Goal: Find specific fact: Find specific fact

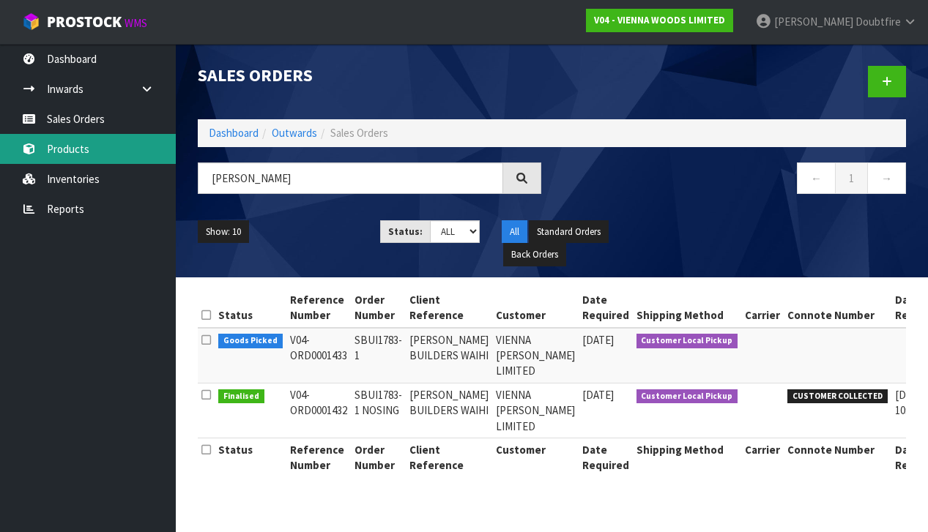
click at [73, 152] on link "Products" at bounding box center [88, 149] width 176 height 30
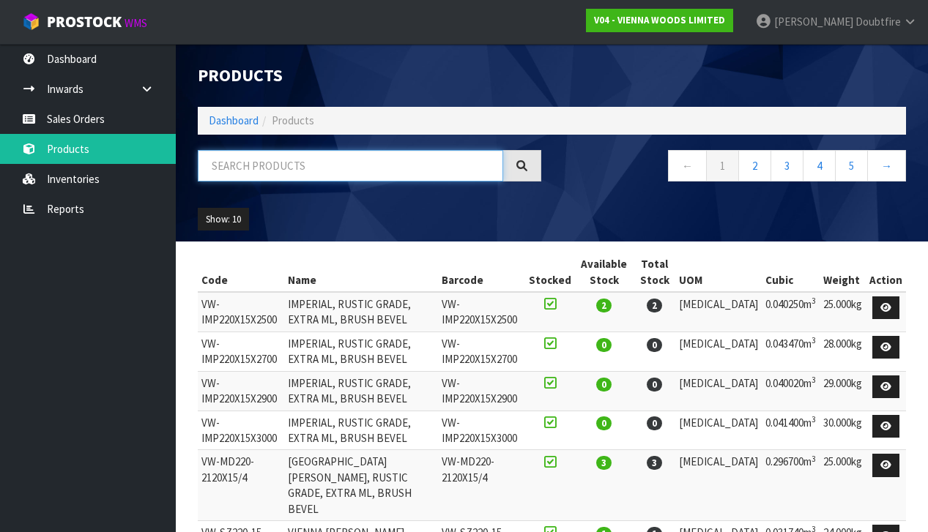
click at [250, 174] on input "text" at bounding box center [350, 165] width 305 height 31
type input "[GEOGRAPHIC_DATA]"
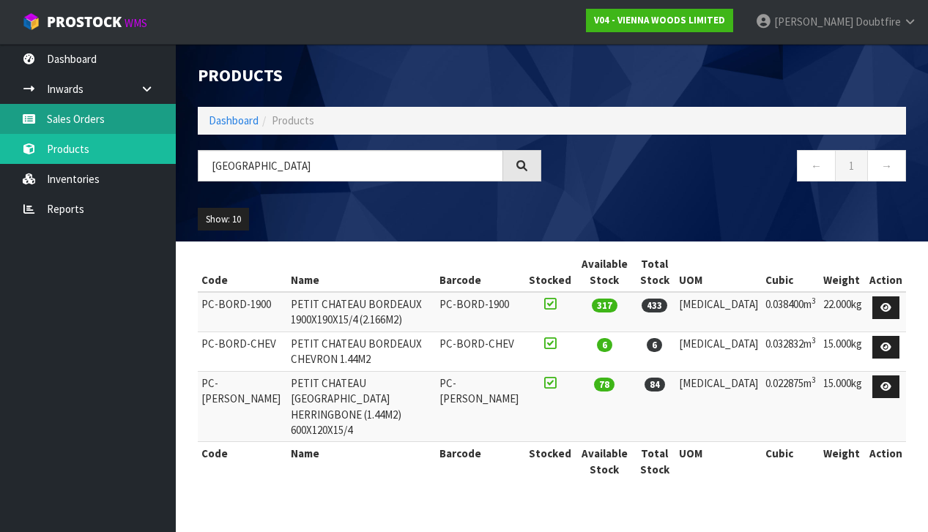
click at [80, 116] on link "Sales Orders" at bounding box center [88, 119] width 176 height 30
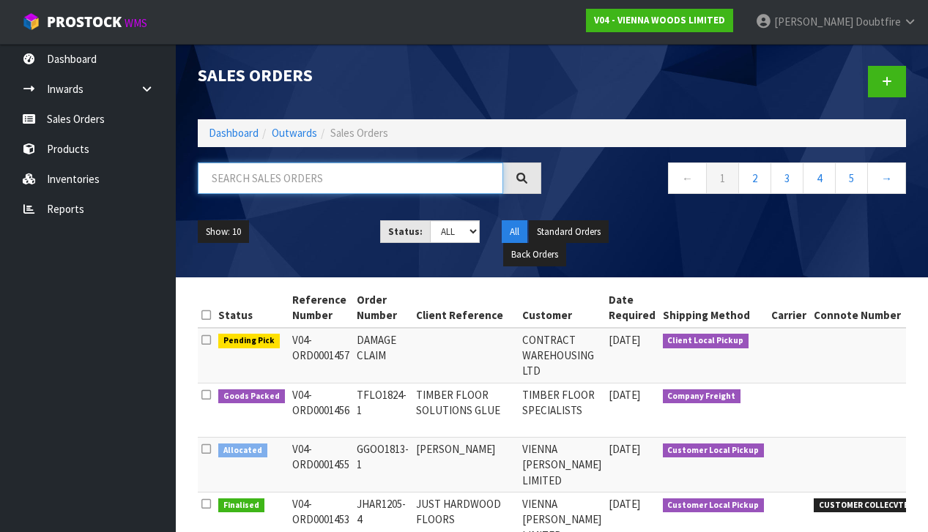
click at [277, 185] on input "text" at bounding box center [350, 178] width 305 height 31
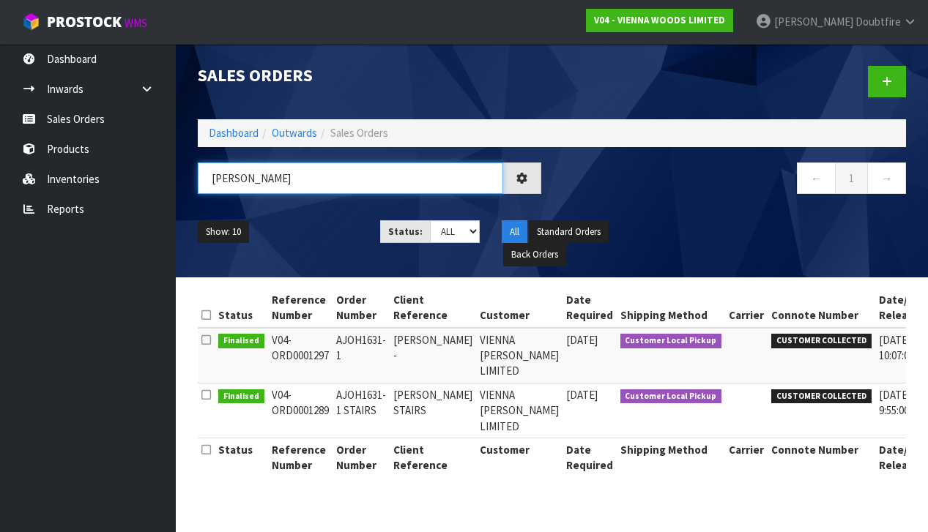
type input "[PERSON_NAME]"
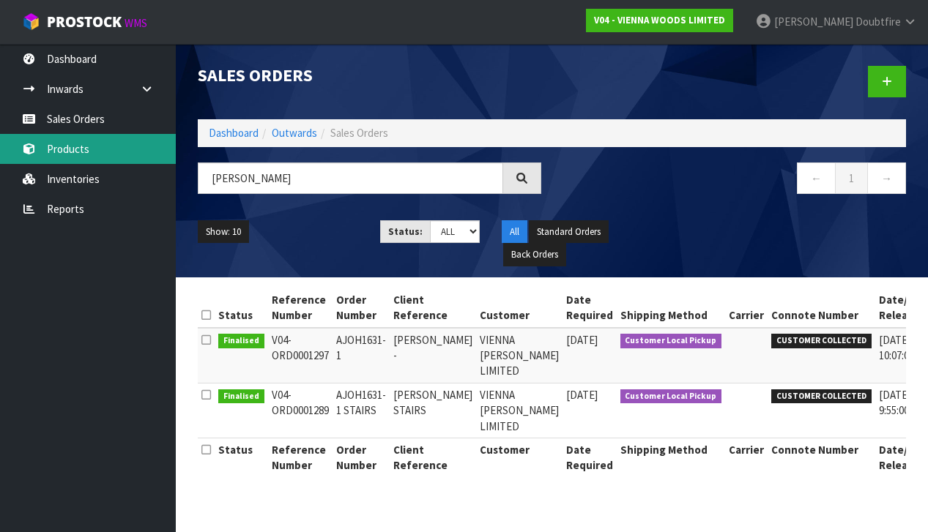
click at [67, 147] on link "Products" at bounding box center [88, 149] width 176 height 30
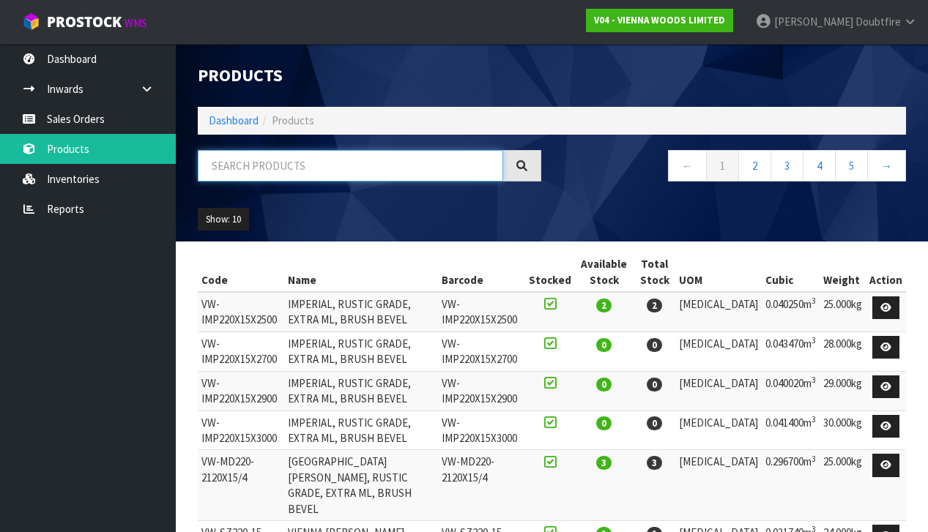
click at [241, 167] on input "text" at bounding box center [350, 165] width 305 height 31
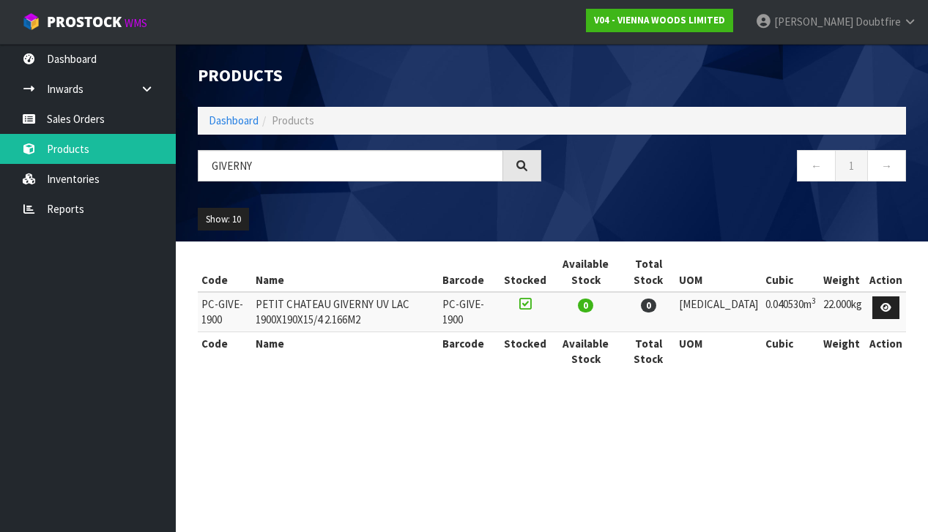
click at [252, 311] on td "PC-GIVE-1900" at bounding box center [225, 312] width 54 height 40
drag, startPoint x: 263, startPoint y: 302, endPoint x: 483, endPoint y: 315, distance: 220.8
click at [439, 315] on td "PETIT CHATEAU GIVERNY UV LAC 1900X190X15/4 2.166M2" at bounding box center [345, 312] width 187 height 40
copy td "PETIT CHATEAU GIVERNY UV LAC 1900X190X15/4 2.166M2"
click at [294, 384] on section "Code Name Barcode Stocked Available Stock Total Stock UOM Cubic Weight Action P…" at bounding box center [552, 320] width 752 height 156
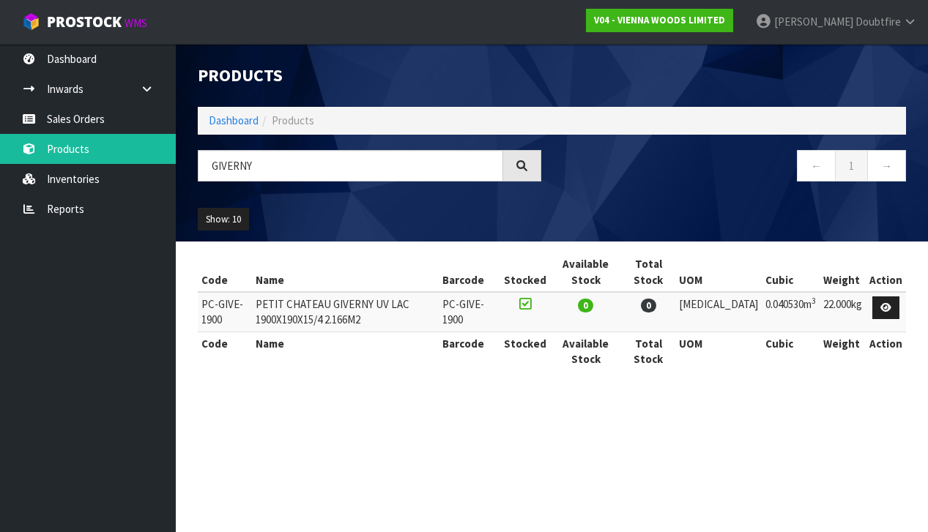
click at [294, 384] on section "Code Name Barcode Stocked Available Stock Total Stock UOM Cubic Weight Action P…" at bounding box center [552, 320] width 752 height 156
click at [280, 160] on input "GIVERNY" at bounding box center [350, 165] width 305 height 31
type input "G"
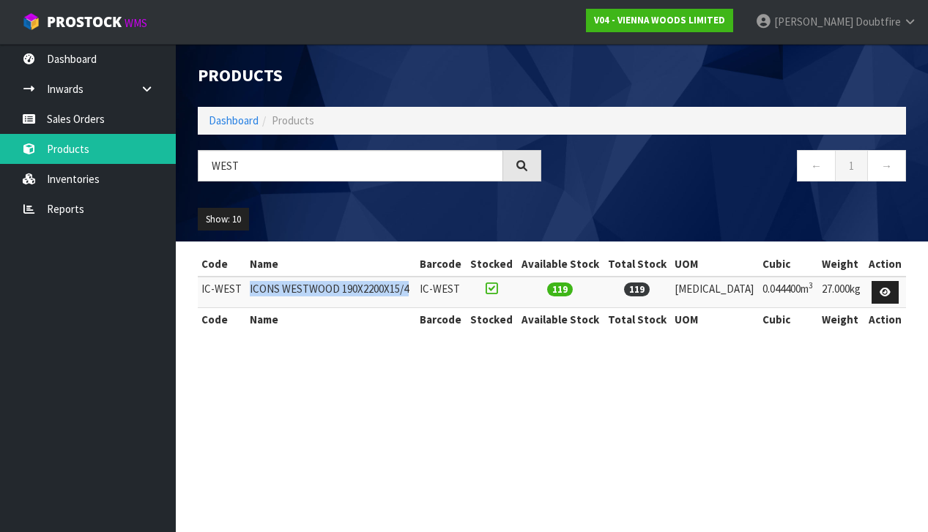
drag, startPoint x: 253, startPoint y: 288, endPoint x: 434, endPoint y: 287, distance: 180.9
click at [416, 287] on td "ICONS WESTWOOD 190X2200X15/4" at bounding box center [331, 292] width 170 height 31
copy td "ICONS WESTWOOD 190X2200X15/4"
click at [346, 343] on div "Code Name Barcode Stocked Available Stock Total Stock UOM Cubic Weight Action I…" at bounding box center [552, 300] width 708 height 94
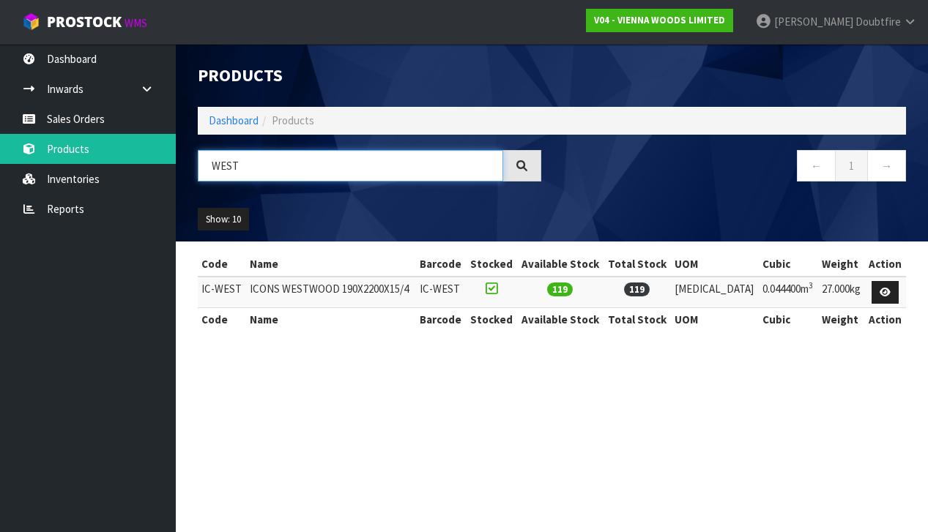
click at [265, 165] on input "WEST" at bounding box center [350, 165] width 305 height 31
type input "W"
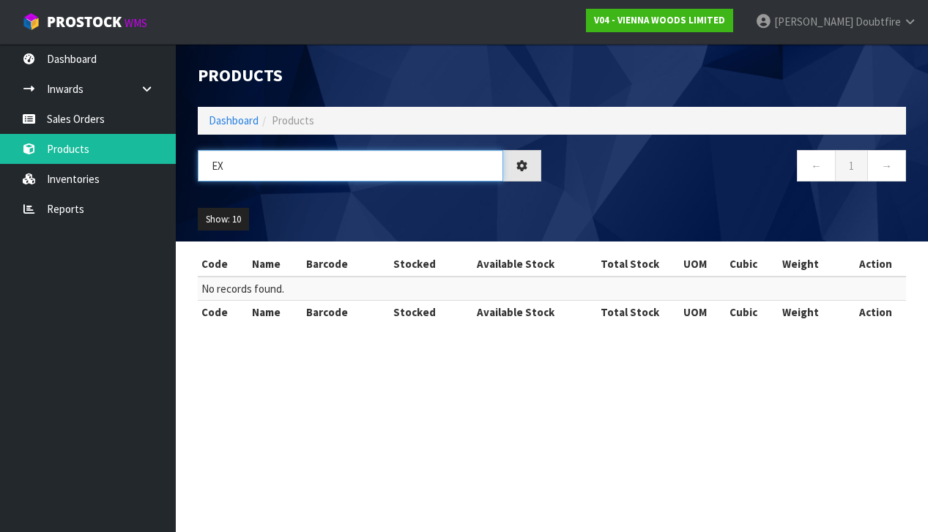
type input "E"
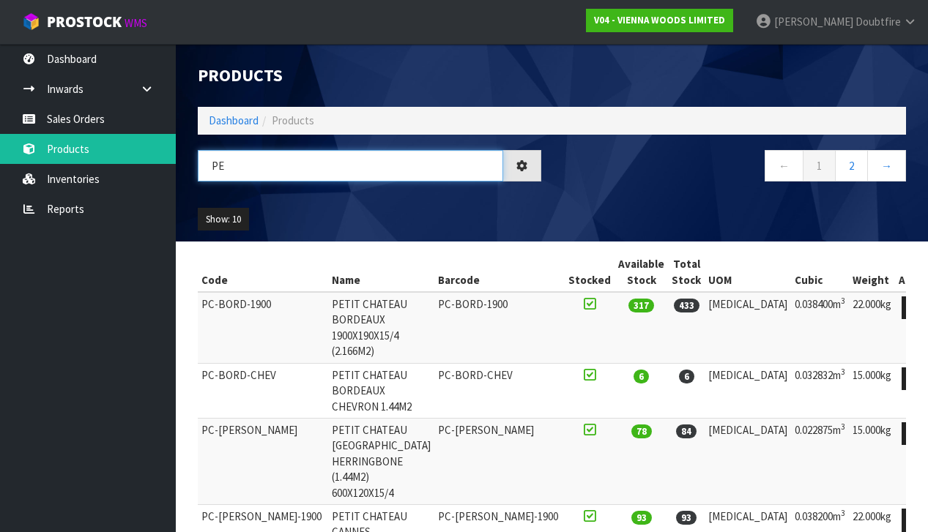
type input "P"
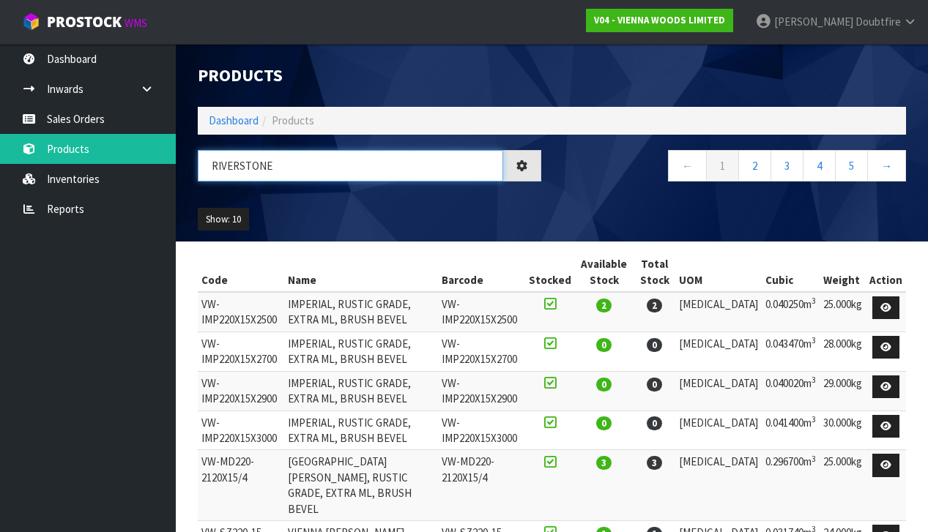
type input "RIVERSTONE"
